Goal: Contribute content: Contribute content

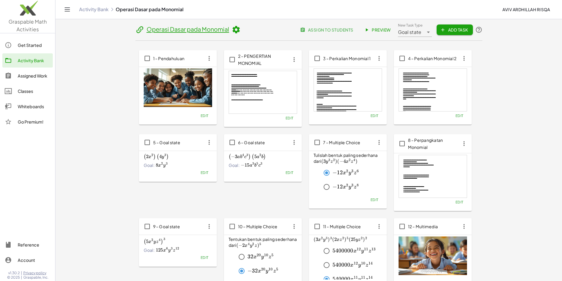
click at [33, 61] on div "Activity Bank" at bounding box center [34, 60] width 33 height 7
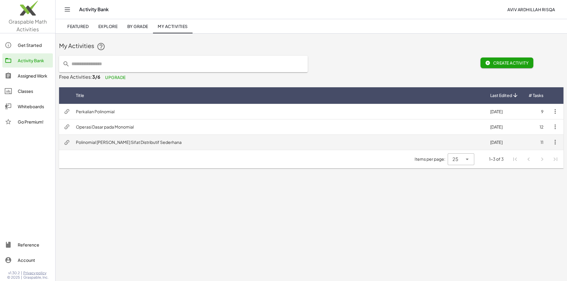
click at [116, 143] on td "Polinomial [PERSON_NAME] Sifat Distributif Sederhana" at bounding box center [278, 142] width 414 height 15
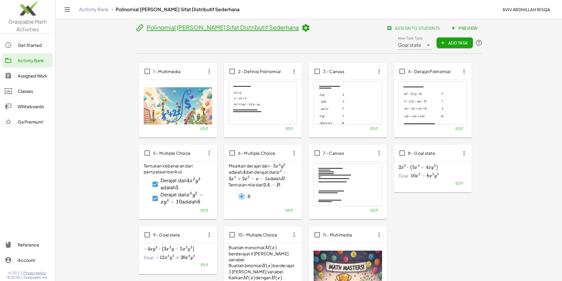
click at [229, 97] on div at bounding box center [263, 103] width 68 height 43
click at [286, 127] on span "Edit" at bounding box center [290, 129] width 8 height 4
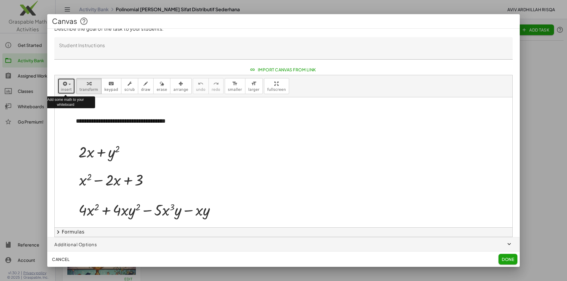
click at [71, 85] on button "insert" at bounding box center [66, 86] width 17 height 16
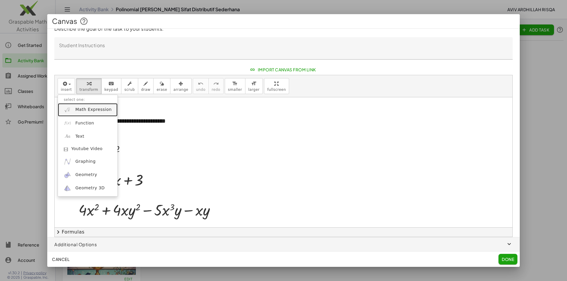
click at [93, 109] on span "Math Expression" at bounding box center [93, 110] width 36 height 6
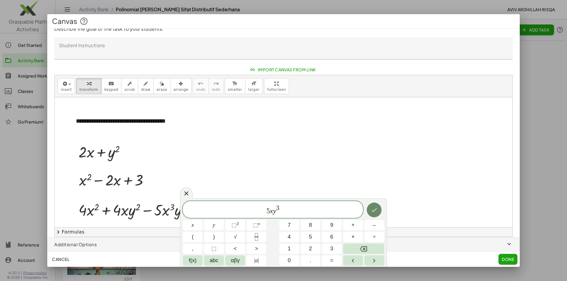
click at [379, 210] on button "Done" at bounding box center [374, 210] width 15 height 15
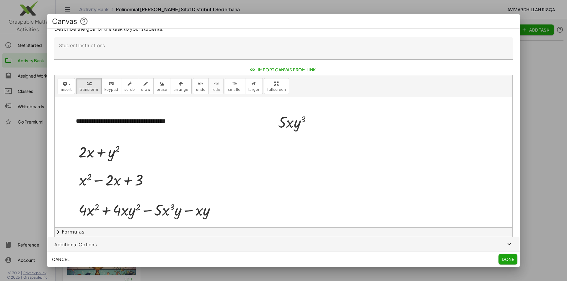
scroll to position [33, 0]
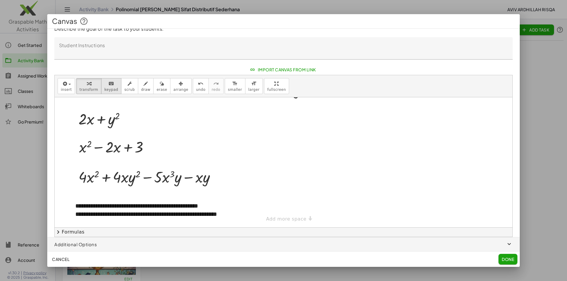
click at [104, 87] on button "keyboard keypad" at bounding box center [111, 86] width 20 height 16
click at [200, 214] on div "**********" at bounding box center [161, 214] width 172 height 9
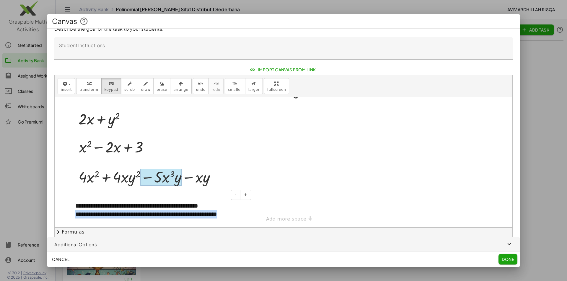
drag, startPoint x: 245, startPoint y: 216, endPoint x: 72, endPoint y: 222, distance: 173.1
click at [72, 222] on div "**********" at bounding box center [160, 210] width 183 height 29
click at [68, 88] on span "insert" at bounding box center [66, 90] width 11 height 4
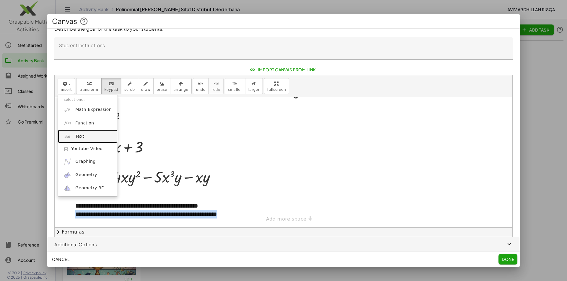
click at [87, 134] on link "Text" at bounding box center [88, 136] width 60 height 13
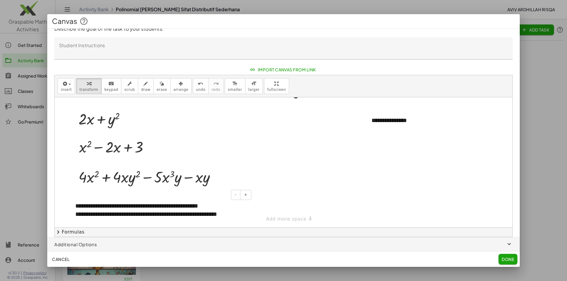
click at [188, 212] on div "**********" at bounding box center [161, 214] width 172 height 9
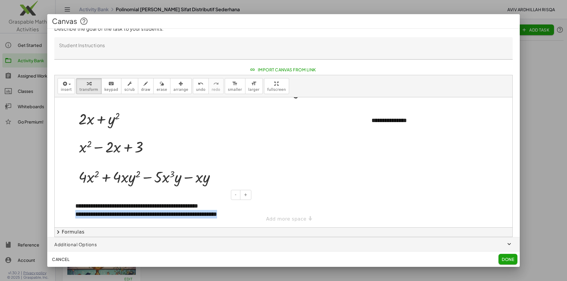
drag, startPoint x: 245, startPoint y: 216, endPoint x: 73, endPoint y: 216, distance: 171.8
click at [73, 216] on div "**********" at bounding box center [160, 210] width 183 height 29
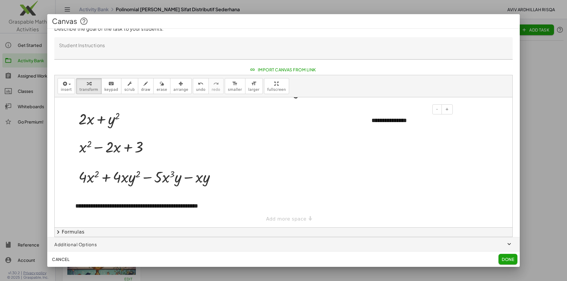
click at [379, 118] on div "**********" at bounding box center [410, 120] width 89 height 20
drag, startPoint x: 409, startPoint y: 118, endPoint x: 350, endPoint y: 123, distance: 59.2
click at [350, 123] on div "**********" at bounding box center [284, 145] width 458 height 163
drag, startPoint x: 410, startPoint y: 122, endPoint x: 366, endPoint y: 121, distance: 44.3
click at [366, 121] on div "**********" at bounding box center [410, 120] width 89 height 20
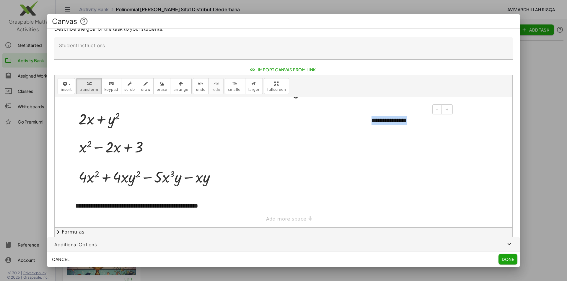
paste div
click at [170, 206] on div "**********" at bounding box center [160, 210] width 183 height 29
click at [290, 210] on div at bounding box center [284, 145] width 458 height 163
drag, startPoint x: 169, startPoint y: 89, endPoint x: 173, endPoint y: 93, distance: 6.1
click at [173, 89] on span "arrange" at bounding box center [180, 90] width 15 height 4
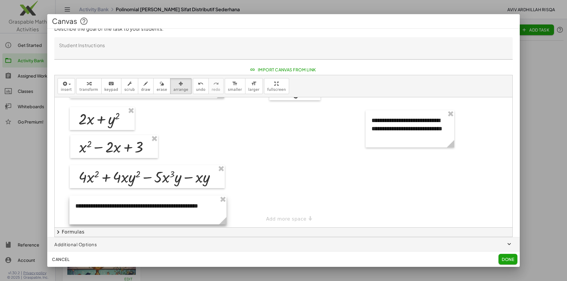
drag, startPoint x: 254, startPoint y: 226, endPoint x: 228, endPoint y: 224, distance: 26.3
click at [228, 224] on circle at bounding box center [224, 222] width 10 height 10
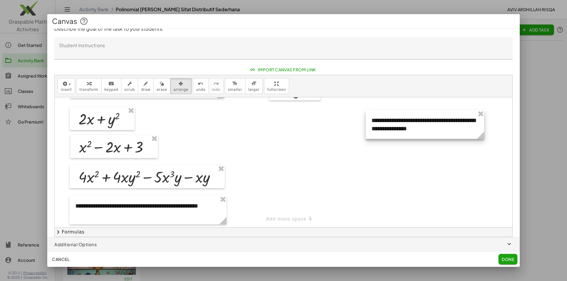
drag, startPoint x: 452, startPoint y: 144, endPoint x: 482, endPoint y: 138, distance: 30.6
click at [482, 138] on icon at bounding box center [480, 135] width 7 height 7
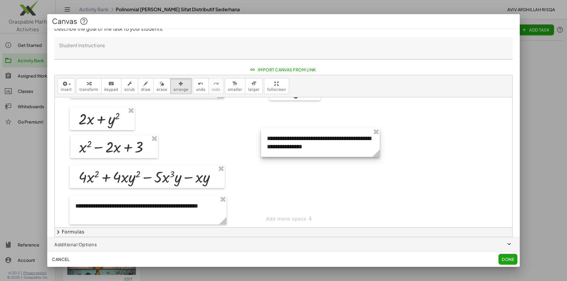
drag, startPoint x: 451, startPoint y: 136, endPoint x: 350, endPoint y: 154, distance: 103.5
click at [350, 154] on div at bounding box center [320, 142] width 119 height 29
click at [295, 219] on div "**********" at bounding box center [284, 145] width 458 height 163
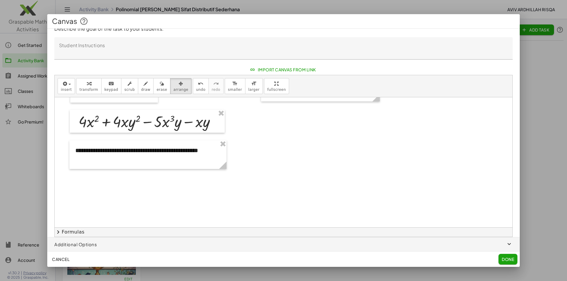
scroll to position [118, 0]
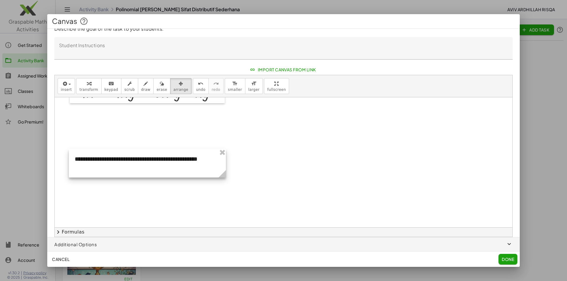
drag, startPoint x: 188, startPoint y: 126, endPoint x: 188, endPoint y: 164, distance: 38.1
click at [188, 164] on div at bounding box center [147, 163] width 157 height 29
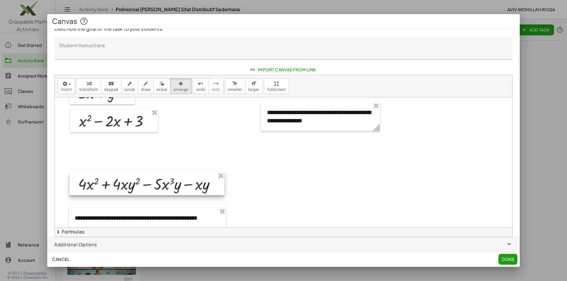
drag, startPoint x: 187, startPoint y: 155, endPoint x: 187, endPoint y: 185, distance: 30.1
click at [187, 188] on div at bounding box center [146, 183] width 155 height 23
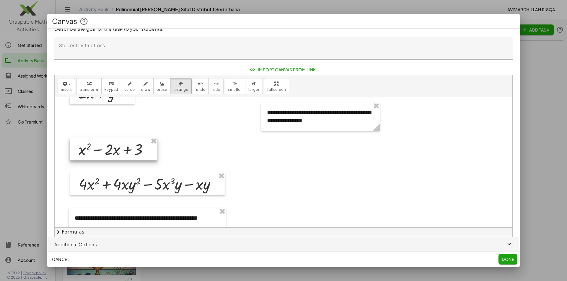
drag, startPoint x: 149, startPoint y: 124, endPoint x: 149, endPoint y: 152, distance: 28.4
click at [149, 152] on div at bounding box center [114, 149] width 88 height 23
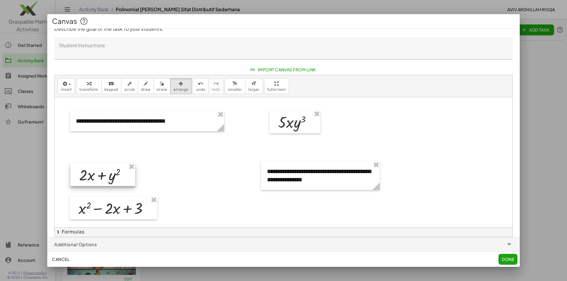
drag, startPoint x: 127, startPoint y: 151, endPoint x: 127, endPoint y: 175, distance: 23.0
click at [127, 175] on div at bounding box center [102, 174] width 65 height 23
drag, startPoint x: 303, startPoint y: 122, endPoint x: 103, endPoint y: 147, distance: 201.1
click at [103, 147] on div at bounding box center [95, 146] width 51 height 23
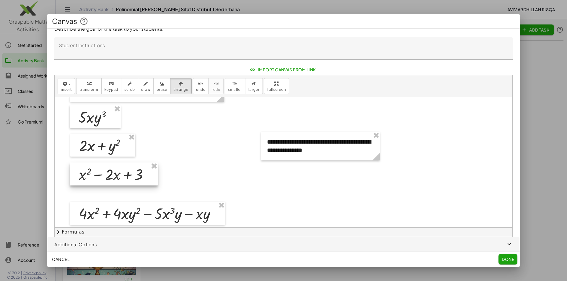
drag, startPoint x: 119, startPoint y: 175, endPoint x: 119, endPoint y: 171, distance: 4.4
click at [119, 171] on div at bounding box center [114, 174] width 88 height 23
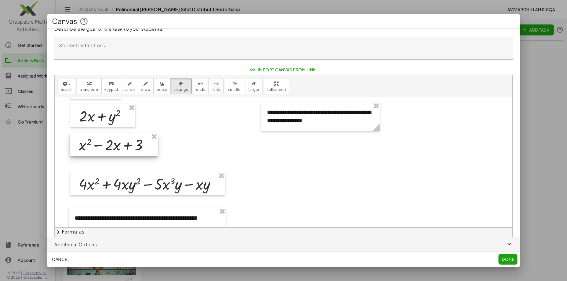
scroll to position [89, 0]
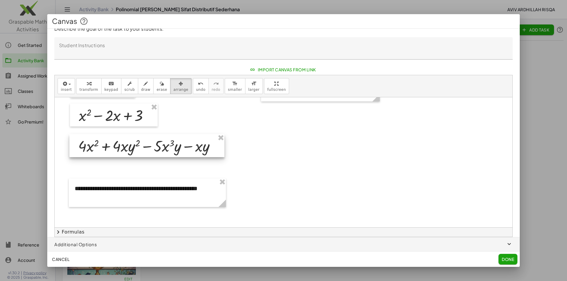
drag, startPoint x: 118, startPoint y: 156, endPoint x: 118, endPoint y: 147, distance: 8.6
click at [118, 147] on div at bounding box center [146, 145] width 155 height 23
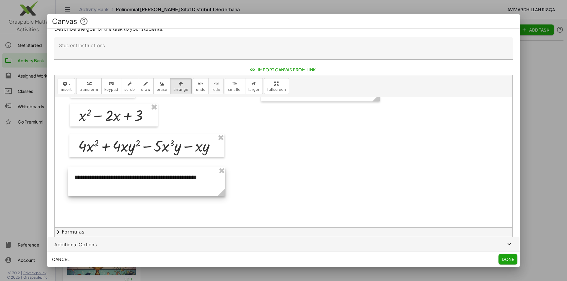
drag, startPoint x: 132, startPoint y: 184, endPoint x: 132, endPoint y: 173, distance: 11.2
click at [132, 173] on div at bounding box center [146, 181] width 157 height 29
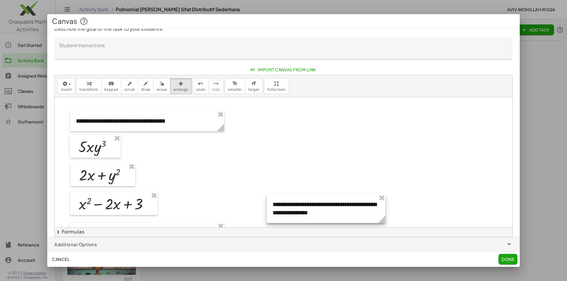
drag, startPoint x: 299, startPoint y: 176, endPoint x: 305, endPoint y: 212, distance: 36.2
click at [305, 212] on div at bounding box center [326, 209] width 119 height 29
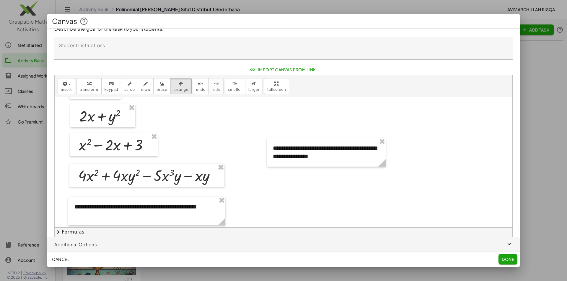
scroll to position [89, 0]
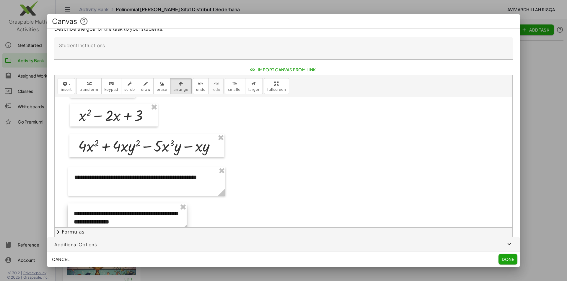
drag, startPoint x: 299, startPoint y: 128, endPoint x: 100, endPoint y: 223, distance: 220.6
click at [100, 223] on div at bounding box center [127, 218] width 119 height 29
click at [267, 186] on div at bounding box center [284, 139] width 458 height 260
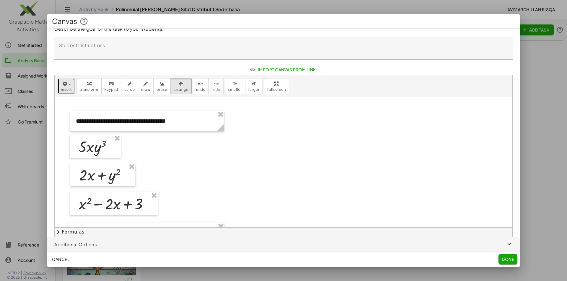
click at [66, 88] on span "insert" at bounding box center [66, 90] width 11 height 4
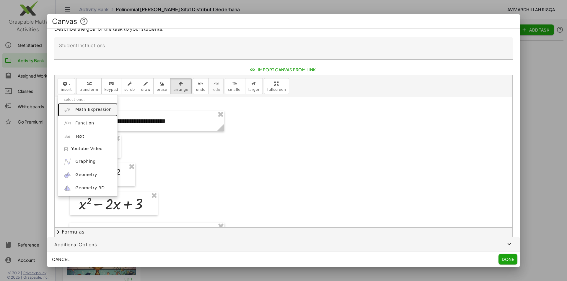
click at [85, 111] on span "Math Expression" at bounding box center [93, 110] width 36 height 6
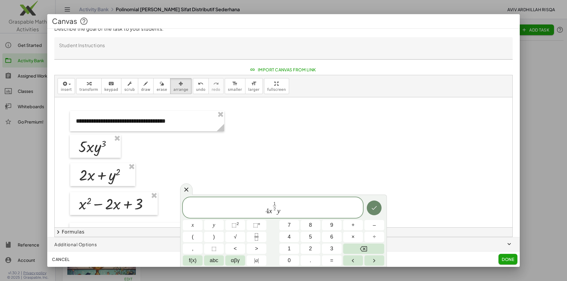
click at [377, 208] on icon "Done" at bounding box center [374, 208] width 7 height 7
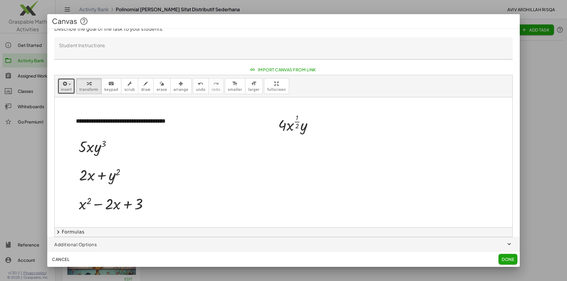
click at [61, 85] on button "insert" at bounding box center [66, 86] width 17 height 16
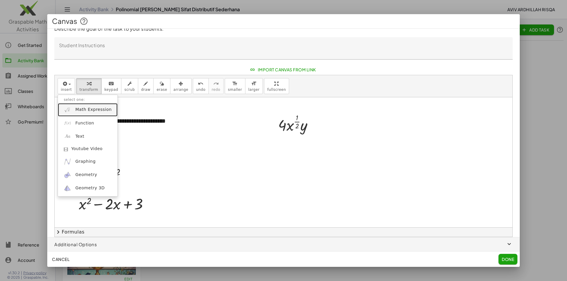
click at [88, 114] on link "Math Expression" at bounding box center [88, 109] width 60 height 13
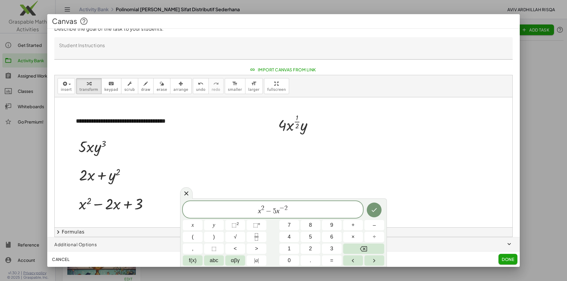
click at [306, 212] on span "x 2 − 5 ​ x − 2" at bounding box center [273, 210] width 180 height 11
click at [378, 211] on button "Done" at bounding box center [374, 210] width 15 height 15
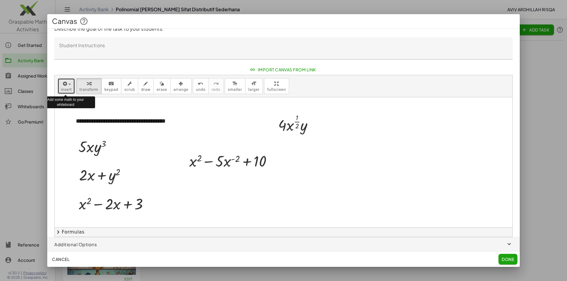
click at [66, 90] on span "insert" at bounding box center [66, 90] width 11 height 4
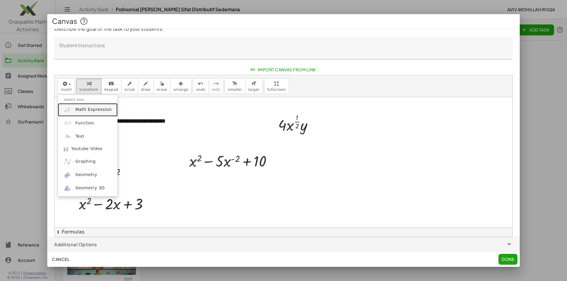
click at [92, 107] on span "Math Expression" at bounding box center [93, 110] width 36 height 6
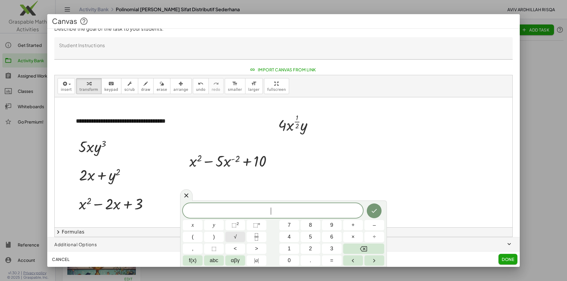
click at [237, 238] on span "√" at bounding box center [235, 237] width 3 height 8
click at [263, 211] on span "3" at bounding box center [262, 211] width 4 height 7
click at [253, 212] on span "​ √ x + x − 3" at bounding box center [273, 210] width 180 height 9
click at [371, 210] on icon "Done" at bounding box center [374, 210] width 7 height 7
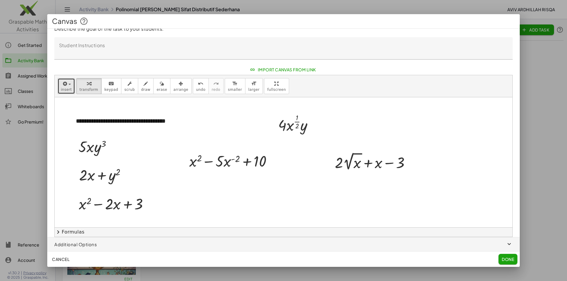
click at [69, 86] on div "button" at bounding box center [66, 83] width 11 height 7
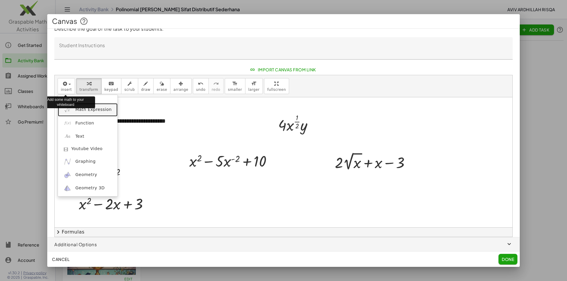
click at [90, 111] on span "Math Expression" at bounding box center [93, 110] width 36 height 6
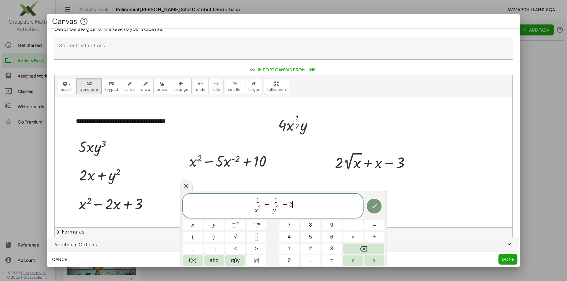
click at [286, 205] on span "+" at bounding box center [285, 204] width 9 height 7
click at [374, 206] on icon "Done" at bounding box center [374, 206] width 7 height 7
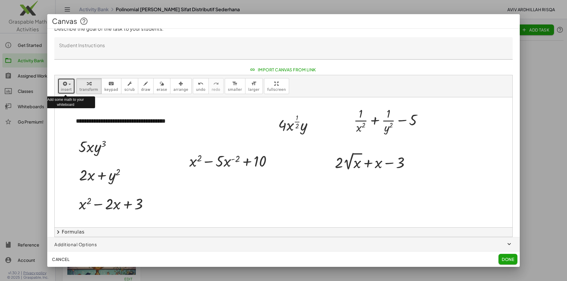
click at [66, 85] on icon "button" at bounding box center [64, 83] width 5 height 7
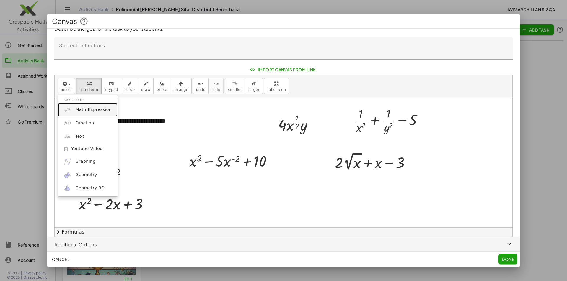
click at [76, 111] on span "Math Expression" at bounding box center [93, 110] width 36 height 6
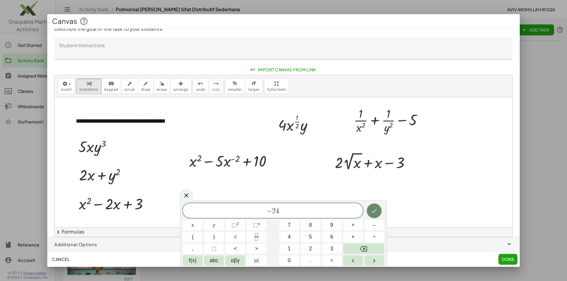
click at [373, 206] on button "Done" at bounding box center [374, 211] width 15 height 15
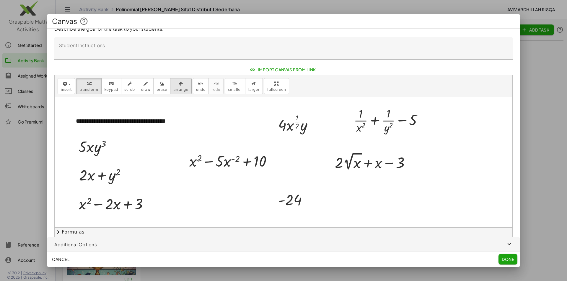
click at [179, 86] on icon "button" at bounding box center [181, 83] width 4 height 7
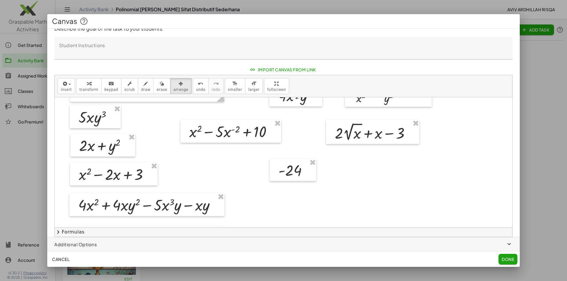
scroll to position [59, 0]
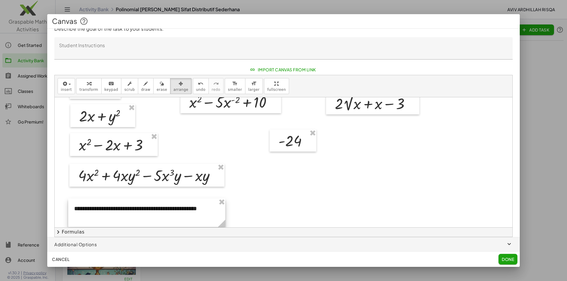
click at [177, 212] on div at bounding box center [146, 213] width 157 height 29
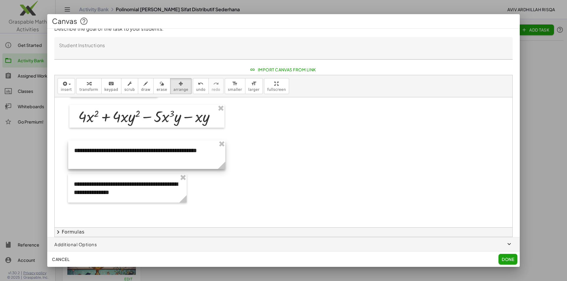
scroll to position [130, 0]
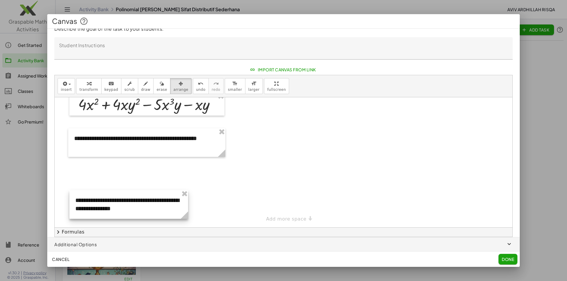
drag, startPoint x: 147, startPoint y: 179, endPoint x: 149, endPoint y: 208, distance: 28.4
click at [149, 208] on div at bounding box center [128, 204] width 119 height 29
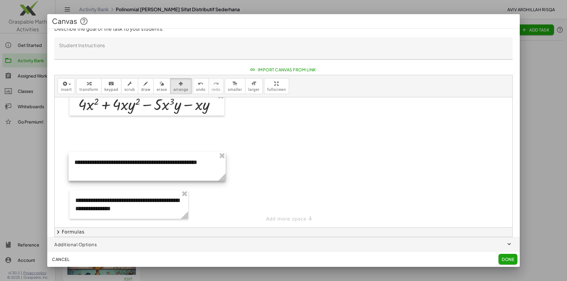
drag, startPoint x: 151, startPoint y: 147, endPoint x: 151, endPoint y: 171, distance: 23.9
click at [151, 171] on div at bounding box center [147, 166] width 157 height 29
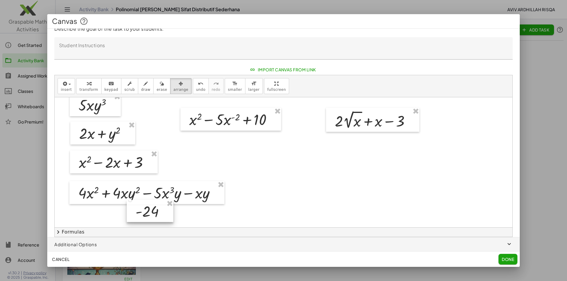
drag, startPoint x: 278, startPoint y: 156, endPoint x: 135, endPoint y: 209, distance: 152.5
click at [135, 209] on div at bounding box center [150, 211] width 47 height 22
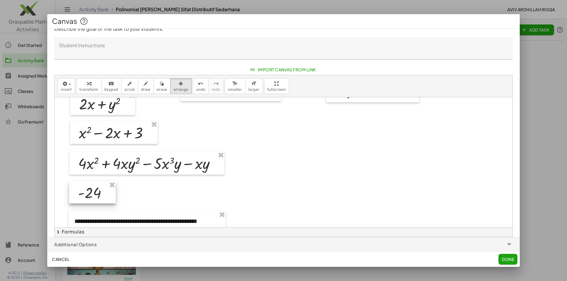
drag, startPoint x: 142, startPoint y: 187, endPoint x: 85, endPoint y: 198, distance: 58.6
click at [85, 198] on div at bounding box center [92, 193] width 47 height 22
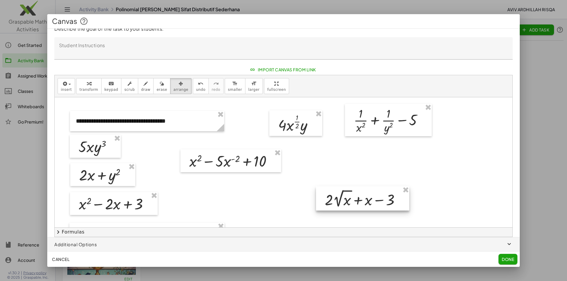
drag, startPoint x: 362, startPoint y: 159, endPoint x: 352, endPoint y: 196, distance: 38.5
click at [352, 196] on div at bounding box center [362, 199] width 93 height 25
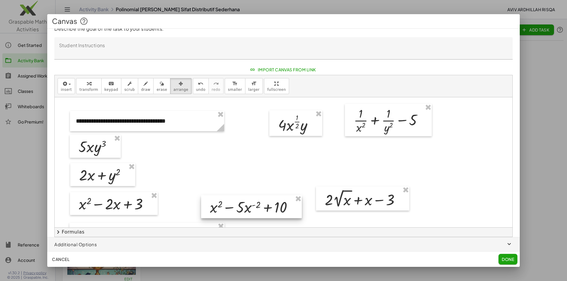
drag, startPoint x: 223, startPoint y: 166, endPoint x: 248, endPoint y: 216, distance: 55.7
click at [248, 216] on div at bounding box center [251, 206] width 101 height 23
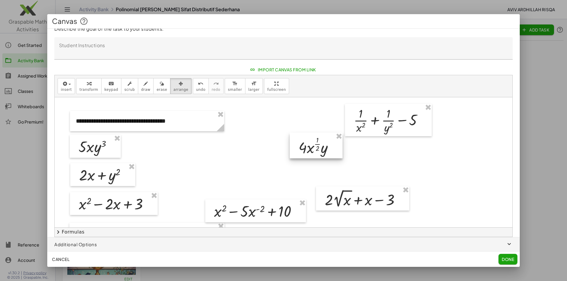
drag, startPoint x: 292, startPoint y: 126, endPoint x: 312, endPoint y: 149, distance: 30.3
click at [312, 149] on div at bounding box center [316, 146] width 53 height 26
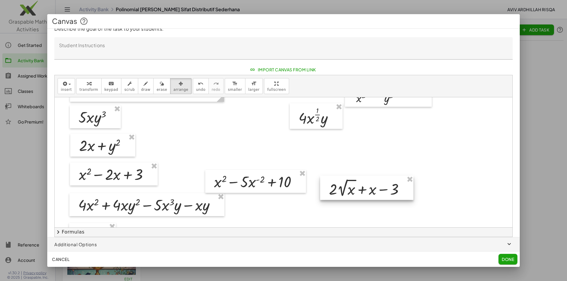
drag, startPoint x: 353, startPoint y: 169, endPoint x: 357, endPoint y: 187, distance: 19.1
click at [357, 187] on div at bounding box center [366, 188] width 93 height 25
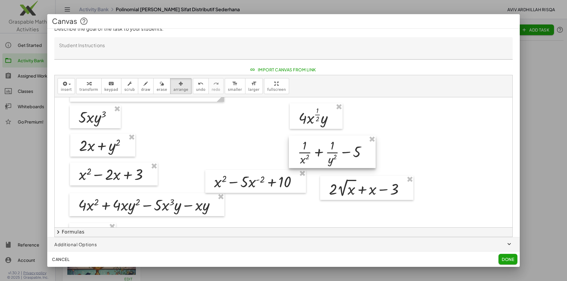
drag, startPoint x: 368, startPoint y: 104, endPoint x: 312, endPoint y: 165, distance: 83.2
click at [312, 165] on div at bounding box center [332, 152] width 87 height 32
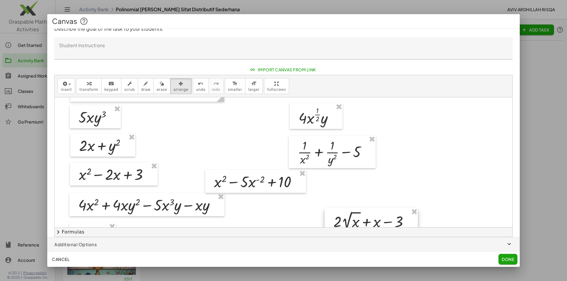
drag, startPoint x: 362, startPoint y: 194, endPoint x: 368, endPoint y: 232, distance: 38.8
click at [368, 232] on div "**********" at bounding box center [284, 156] width 458 height 162
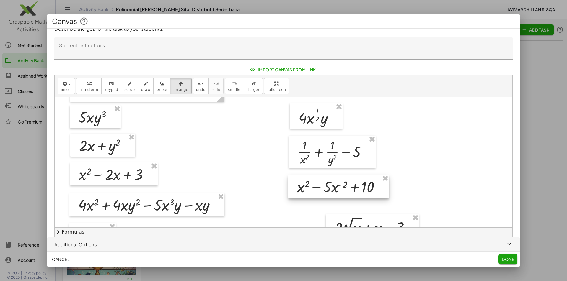
drag, startPoint x: 257, startPoint y: 186, endPoint x: 340, endPoint y: 191, distance: 83.1
click at [340, 191] on div at bounding box center [338, 186] width 101 height 23
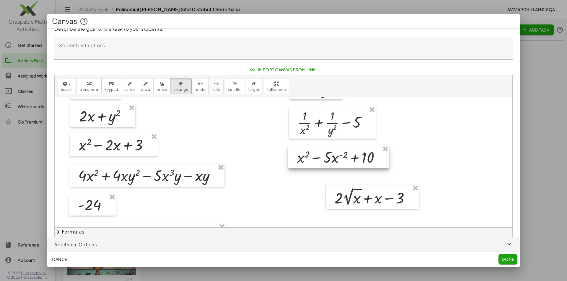
scroll to position [89, 0]
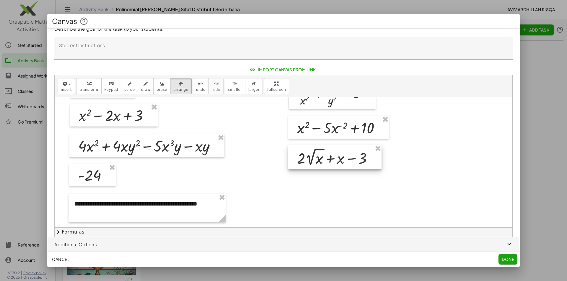
drag, startPoint x: 335, startPoint y: 168, endPoint x: 298, endPoint y: 158, distance: 38.9
click at [298, 158] on div at bounding box center [334, 157] width 93 height 25
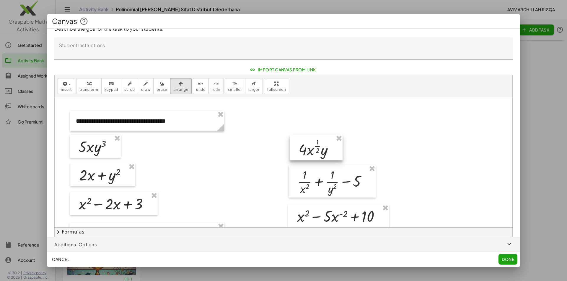
click at [301, 150] on div at bounding box center [316, 148] width 53 height 26
click at [302, 177] on div at bounding box center [332, 183] width 87 height 32
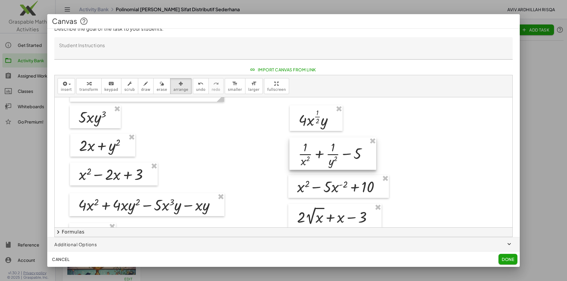
scroll to position [59, 0]
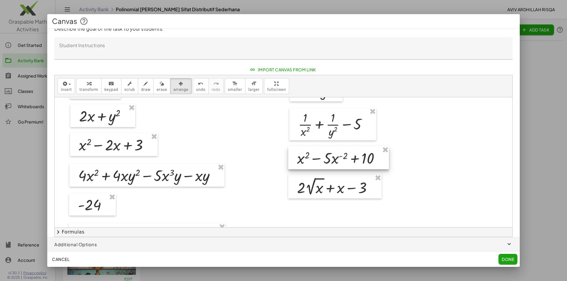
click at [302, 162] on div at bounding box center [338, 157] width 101 height 23
click at [305, 178] on div at bounding box center [334, 187] width 93 height 25
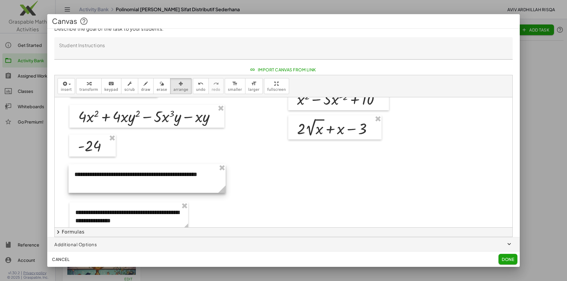
click at [192, 181] on div at bounding box center [147, 178] width 157 height 29
click at [318, 171] on div at bounding box center [284, 109] width 458 height 260
click at [145, 177] on div at bounding box center [147, 178] width 157 height 29
click at [144, 177] on div at bounding box center [147, 178] width 157 height 29
click at [112, 92] on button "keyboard keypad" at bounding box center [111, 86] width 20 height 16
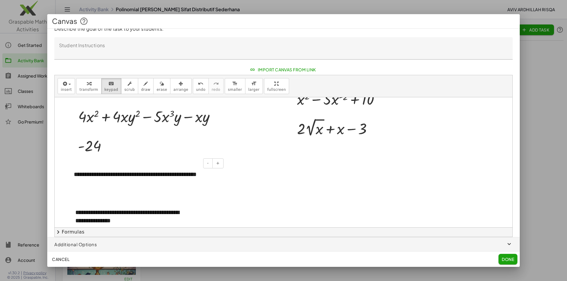
click at [194, 178] on div "**********" at bounding box center [146, 178] width 157 height 29
drag, startPoint x: 218, startPoint y: 175, endPoint x: 70, endPoint y: 170, distance: 147.4
click at [70, 170] on div "**********" at bounding box center [146, 178] width 157 height 29
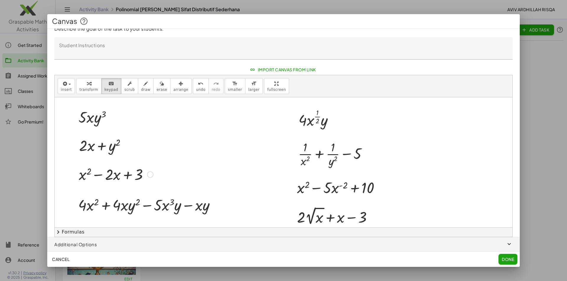
scroll to position [89, 0]
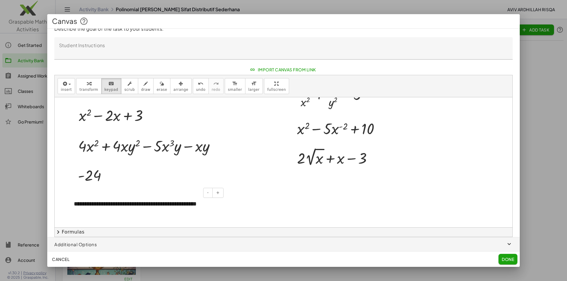
click at [84, 208] on div at bounding box center [146, 212] width 145 height 9
click at [89, 204] on div "**********" at bounding box center [146, 208] width 157 height 29
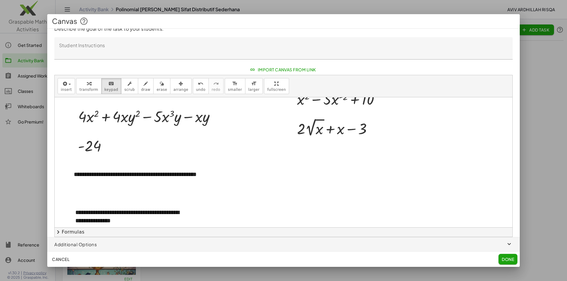
click at [256, 174] on div at bounding box center [284, 109] width 458 height 260
click at [61, 87] on button "insert" at bounding box center [66, 86] width 17 height 16
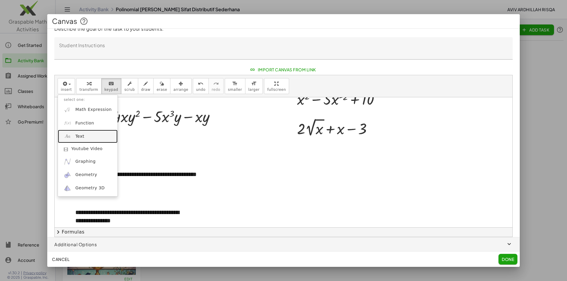
click at [87, 140] on link "Text" at bounding box center [88, 136] width 60 height 13
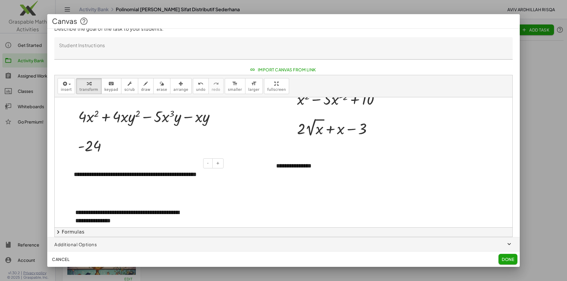
click at [207, 175] on div "**********" at bounding box center [146, 178] width 157 height 29
drag, startPoint x: 217, startPoint y: 175, endPoint x: 72, endPoint y: 177, distance: 145.0
click at [72, 177] on div "**********" at bounding box center [146, 178] width 157 height 29
copy div "**********"
click at [275, 163] on div at bounding box center [273, 166] width 6 height 20
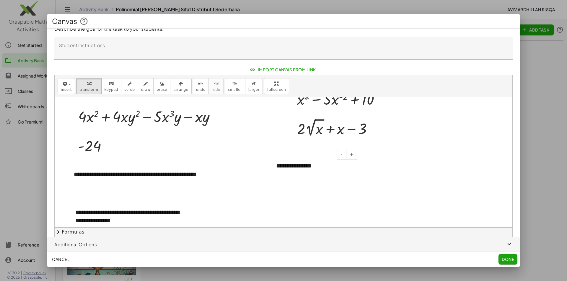
click at [279, 166] on div "**********" at bounding box center [314, 166] width 89 height 20
drag, startPoint x: 316, startPoint y: 168, endPoint x: 273, endPoint y: 170, distance: 42.6
click at [273, 170] on div "**********" at bounding box center [314, 166] width 89 height 20
paste div
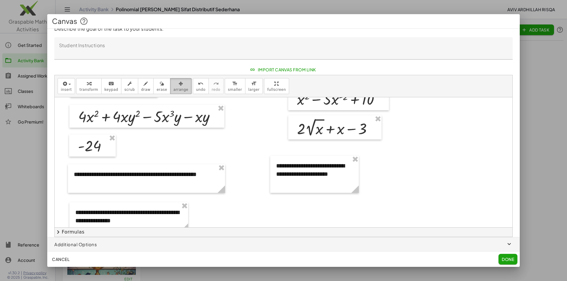
click at [173, 83] on div "button" at bounding box center [180, 83] width 15 height 7
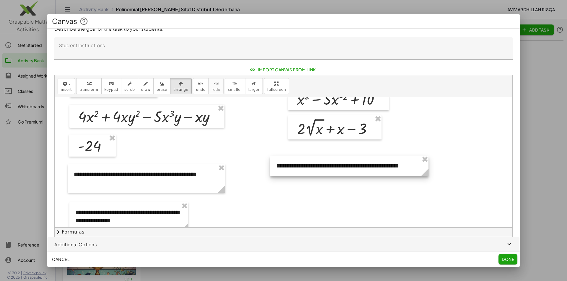
drag, startPoint x: 356, startPoint y: 190, endPoint x: 425, endPoint y: 176, distance: 71.0
click at [425, 176] on icon at bounding box center [424, 172] width 7 height 7
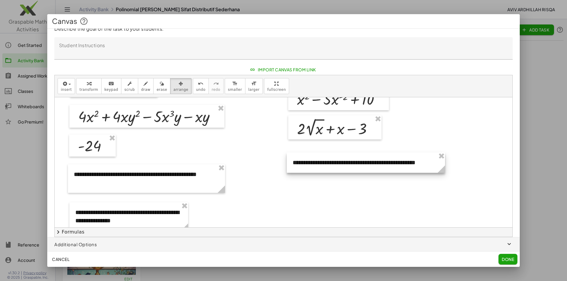
drag, startPoint x: 377, startPoint y: 169, endPoint x: 394, endPoint y: 165, distance: 16.9
click at [394, 165] on div at bounding box center [366, 163] width 158 height 20
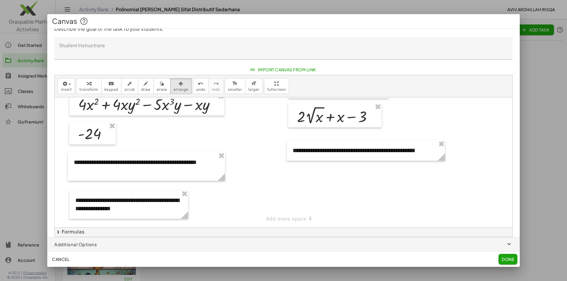
click at [286, 218] on div "**********" at bounding box center [284, 97] width 458 height 260
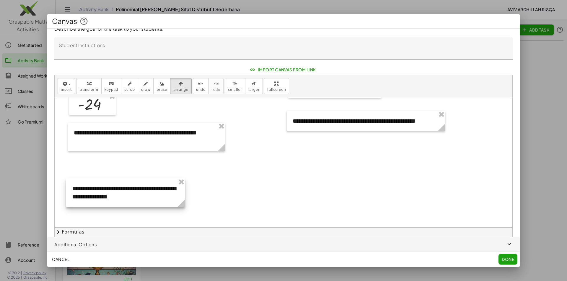
drag, startPoint x: 150, startPoint y: 184, endPoint x: 147, endPoint y: 202, distance: 18.0
click at [147, 202] on div at bounding box center [125, 193] width 119 height 29
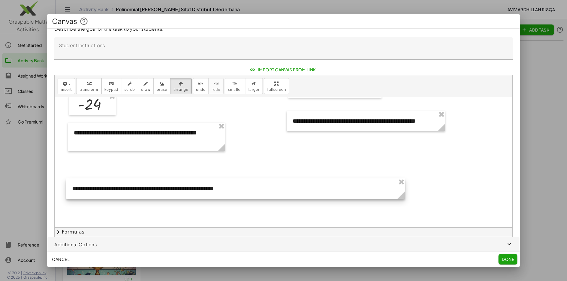
drag, startPoint x: 183, startPoint y: 204, endPoint x: 403, endPoint y: 186, distance: 220.7
click at [403, 186] on div "**********" at bounding box center [235, 189] width 339 height 20
click at [333, 162] on div at bounding box center [284, 133] width 458 height 391
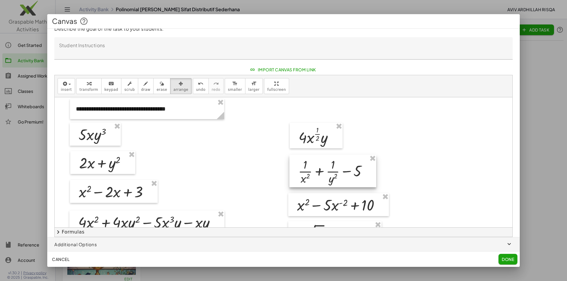
scroll to position [101, 0]
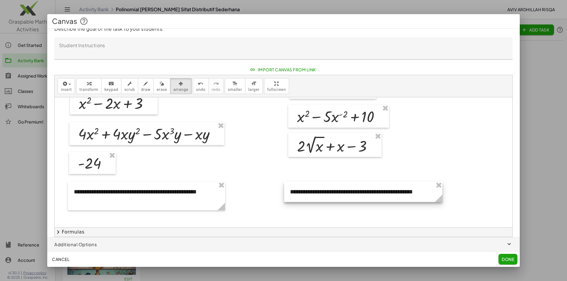
drag, startPoint x: 337, startPoint y: 184, endPoint x: 335, endPoint y: 196, distance: 12.1
click at [335, 196] on div at bounding box center [363, 192] width 158 height 20
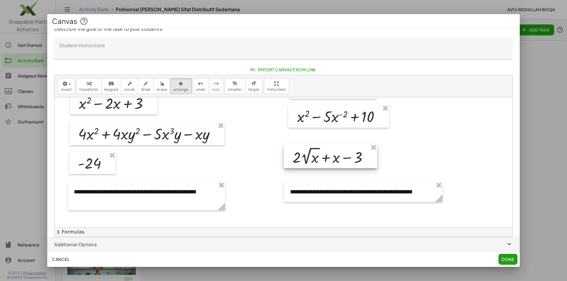
drag, startPoint x: 312, startPoint y: 147, endPoint x: 307, endPoint y: 158, distance: 12.1
click at [307, 158] on div at bounding box center [330, 156] width 93 height 25
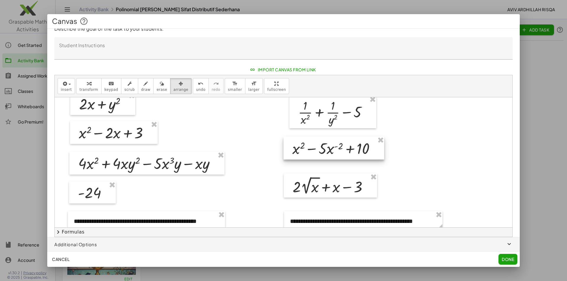
drag, startPoint x: 311, startPoint y: 149, endPoint x: 306, endPoint y: 151, distance: 5.3
click at [306, 151] on div at bounding box center [333, 148] width 101 height 23
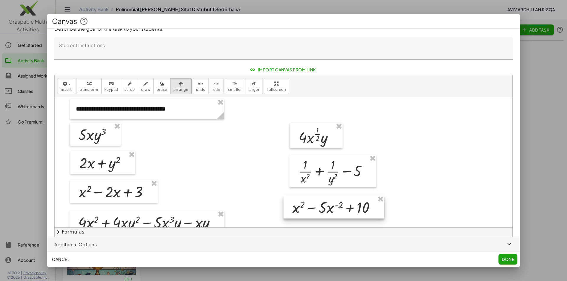
scroll to position [0, 0]
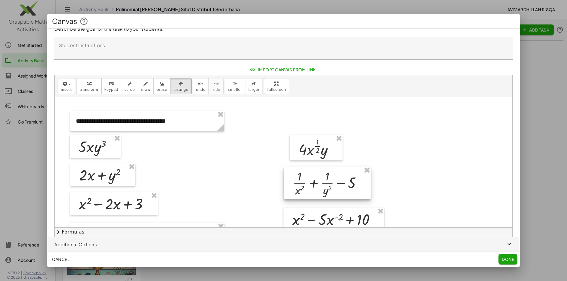
drag, startPoint x: 317, startPoint y: 179, endPoint x: 311, endPoint y: 179, distance: 5.6
click at [311, 179] on div at bounding box center [327, 183] width 87 height 32
drag, startPoint x: 309, startPoint y: 156, endPoint x: 302, endPoint y: 155, distance: 6.2
click at [302, 155] on div at bounding box center [309, 147] width 53 height 26
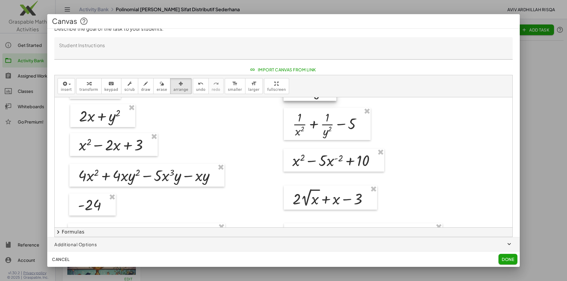
scroll to position [89, 0]
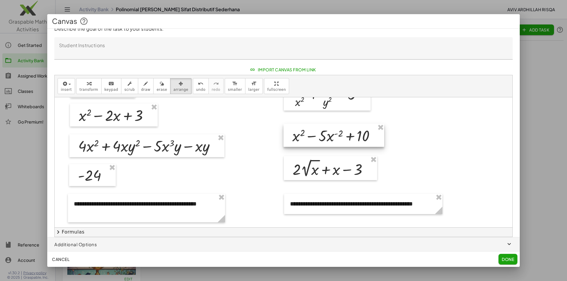
drag, startPoint x: 300, startPoint y: 134, endPoint x: 300, endPoint y: 139, distance: 4.7
click at [300, 139] on div at bounding box center [333, 135] width 101 height 23
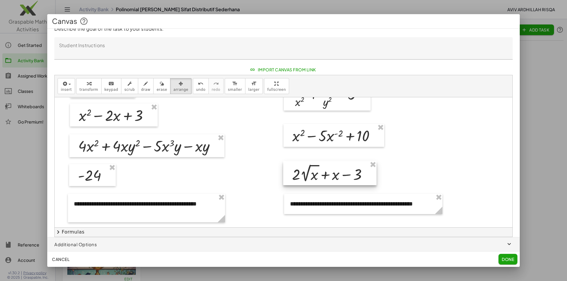
drag, startPoint x: 305, startPoint y: 164, endPoint x: 305, endPoint y: 169, distance: 5.1
click at [305, 169] on div at bounding box center [329, 173] width 93 height 25
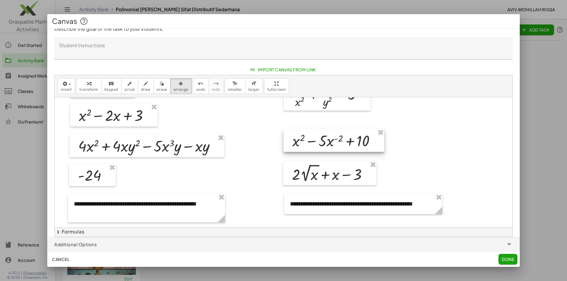
drag, startPoint x: 295, startPoint y: 141, endPoint x: 295, endPoint y: 146, distance: 5.0
click at [295, 146] on div at bounding box center [333, 140] width 101 height 23
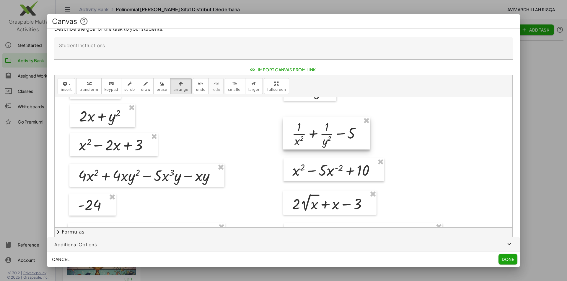
drag, startPoint x: 297, startPoint y: 136, endPoint x: 296, endPoint y: 145, distance: 9.5
click at [296, 145] on div at bounding box center [326, 133] width 87 height 32
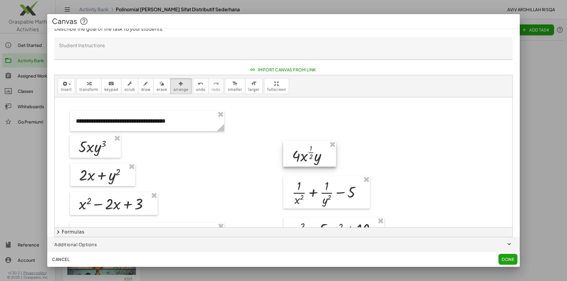
drag, startPoint x: 297, startPoint y: 146, endPoint x: 296, endPoint y: 153, distance: 6.8
click at [296, 153] on div at bounding box center [309, 154] width 53 height 26
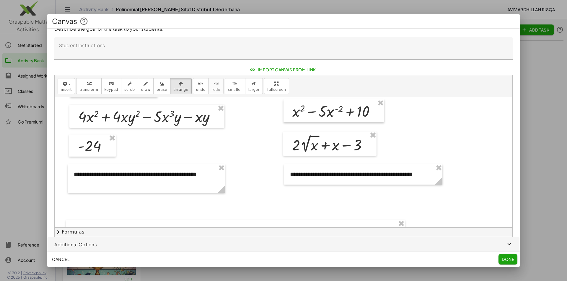
scroll to position [148, 0]
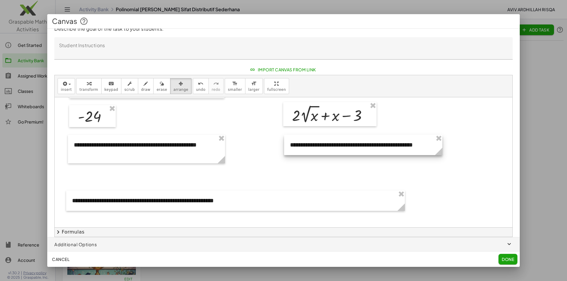
click at [334, 147] on div at bounding box center [363, 145] width 158 height 20
click at [334, 146] on div at bounding box center [363, 145] width 158 height 20
click at [101, 79] on button "keyboard keypad" at bounding box center [111, 86] width 20 height 16
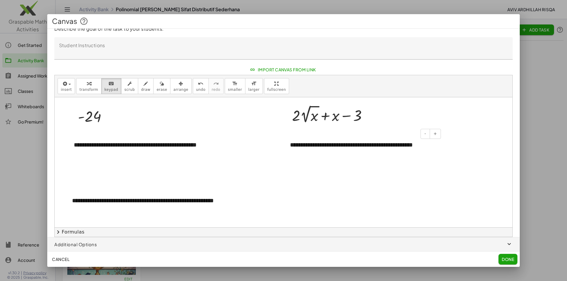
click at [304, 145] on div "**********" at bounding box center [363, 145] width 158 height 20
click at [307, 146] on div "**********" at bounding box center [363, 145] width 158 height 20
click at [376, 146] on div "**********" at bounding box center [363, 149] width 158 height 29
click at [179, 86] on icon "button" at bounding box center [181, 83] width 4 height 7
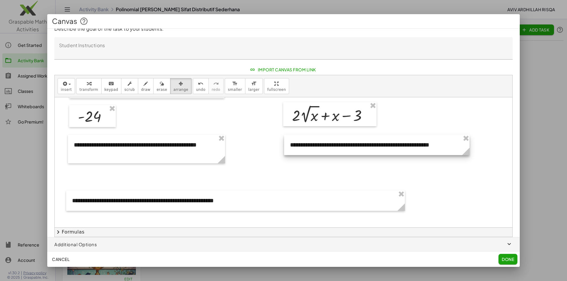
drag, startPoint x: 442, startPoint y: 162, endPoint x: 469, endPoint y: 156, distance: 27.7
click at [469, 156] on g at bounding box center [467, 153] width 10 height 10
click at [461, 172] on div at bounding box center [284, 145] width 458 height 391
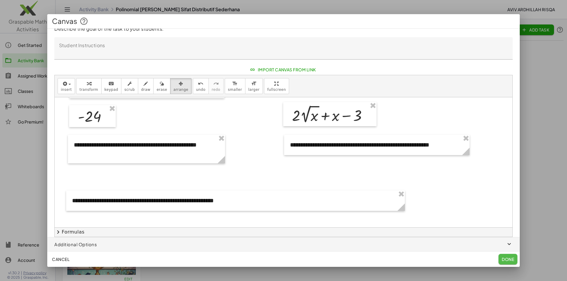
click at [508, 262] on button "Done" at bounding box center [507, 259] width 19 height 11
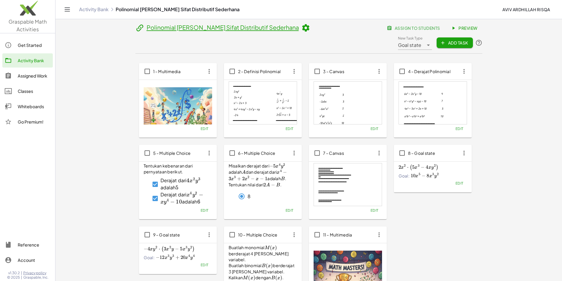
click at [371, 127] on span "Edit" at bounding box center [375, 129] width 8 height 4
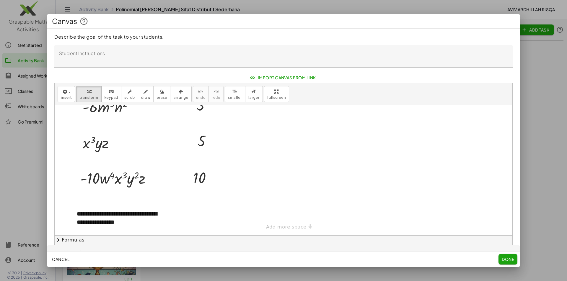
scroll to position [75, 0]
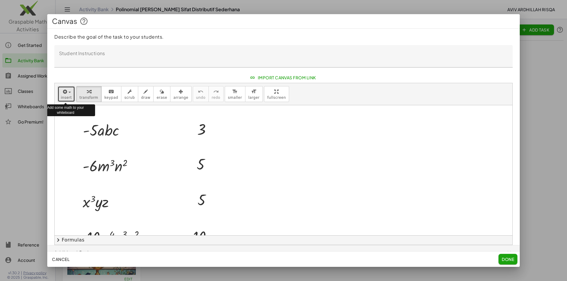
click at [69, 91] on div "button" at bounding box center [66, 91] width 11 height 7
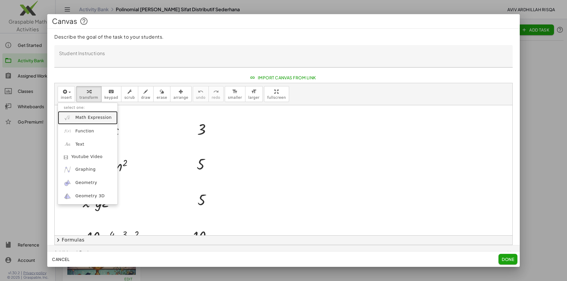
click at [94, 121] on span "Math Expression" at bounding box center [93, 118] width 36 height 6
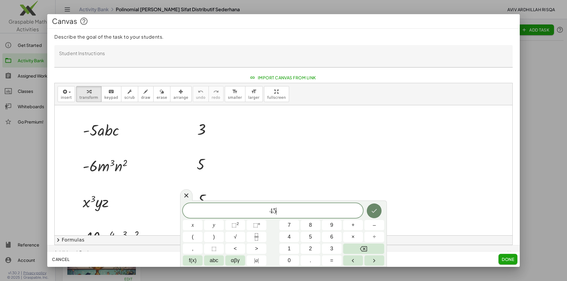
click at [373, 209] on icon "Done" at bounding box center [374, 211] width 7 height 7
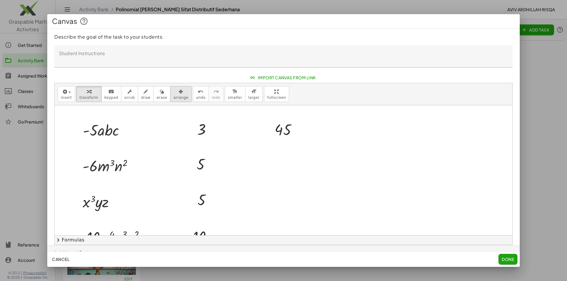
click at [173, 97] on span "arrange" at bounding box center [180, 98] width 15 height 4
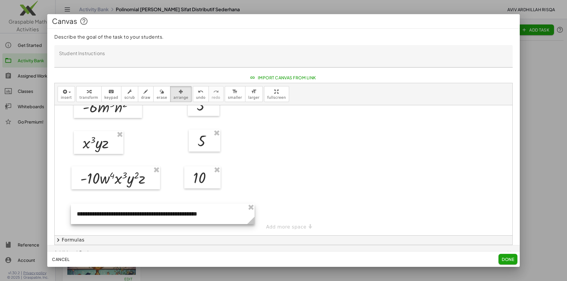
drag, startPoint x: 167, startPoint y: 229, endPoint x: 253, endPoint y: 222, distance: 86.2
click at [253, 222] on icon at bounding box center [250, 220] width 7 height 7
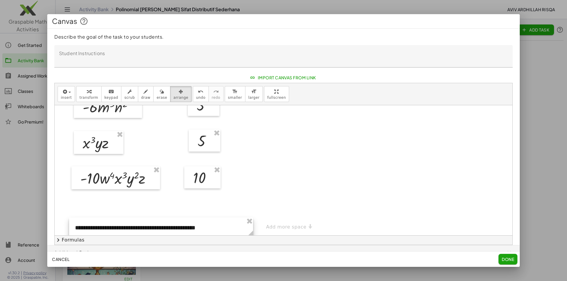
drag, startPoint x: 210, startPoint y: 216, endPoint x: 208, endPoint y: 230, distance: 14.0
click at [208, 230] on div at bounding box center [161, 228] width 184 height 20
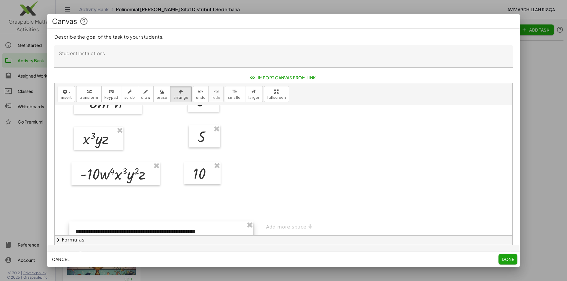
drag, startPoint x: 208, startPoint y: 219, endPoint x: 208, endPoint y: 227, distance: 8.0
click at [208, 227] on div at bounding box center [161, 232] width 184 height 20
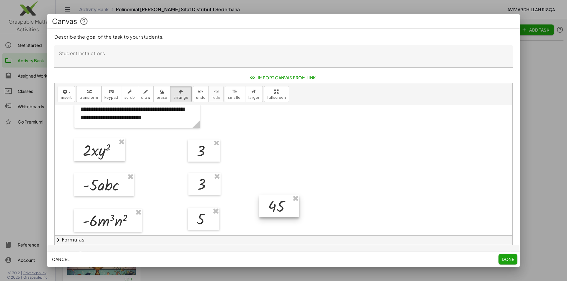
drag, startPoint x: 272, startPoint y: 192, endPoint x: 265, endPoint y: 219, distance: 27.9
click at [265, 218] on div at bounding box center [279, 206] width 40 height 22
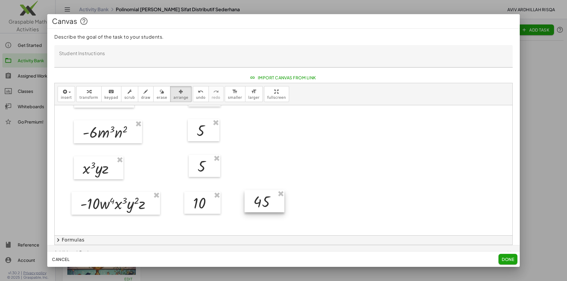
drag, startPoint x: 269, startPoint y: 126, endPoint x: 254, endPoint y: 204, distance: 79.6
click at [254, 204] on div at bounding box center [264, 201] width 40 height 22
